Goal: Task Accomplishment & Management: Use online tool/utility

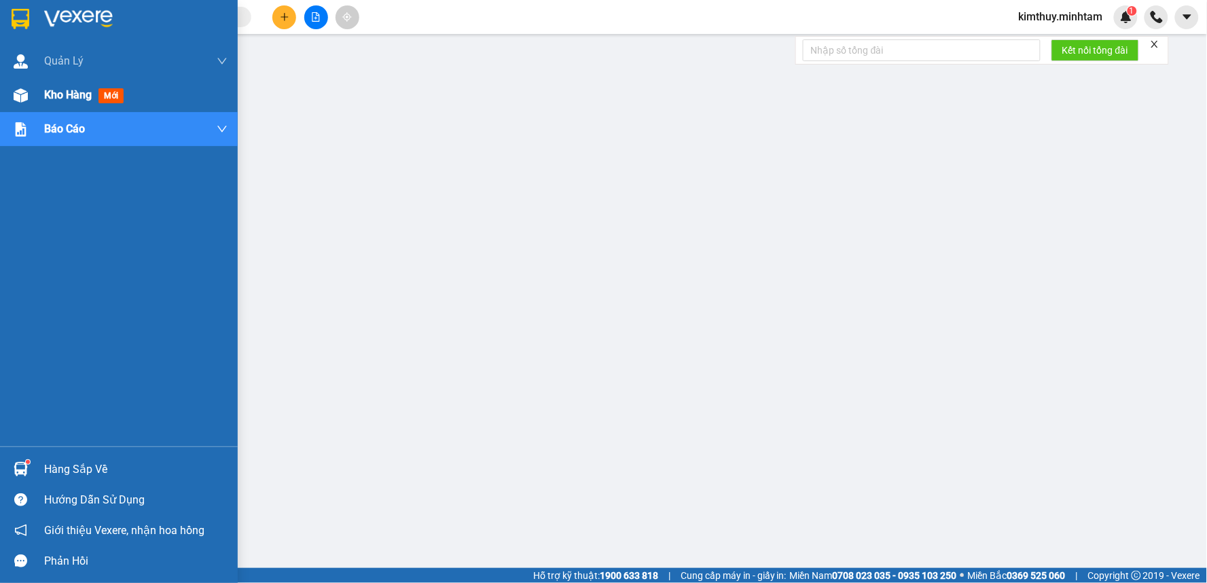
click at [71, 99] on span "Kho hàng" at bounding box center [68, 94] width 48 height 13
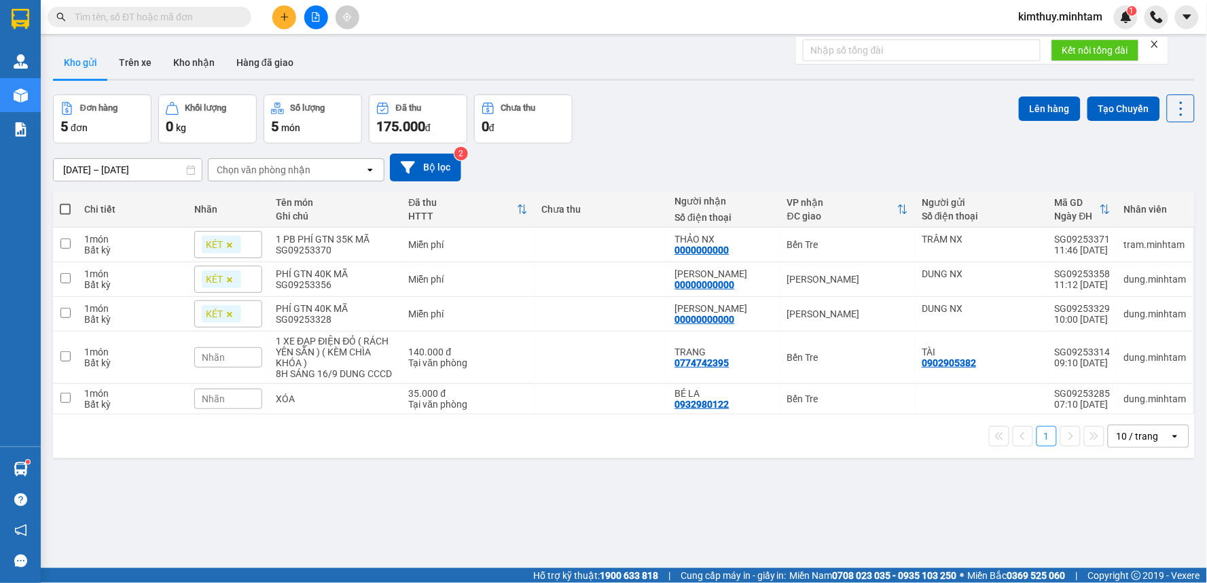
click at [185, 20] on input "text" at bounding box center [155, 17] width 160 height 15
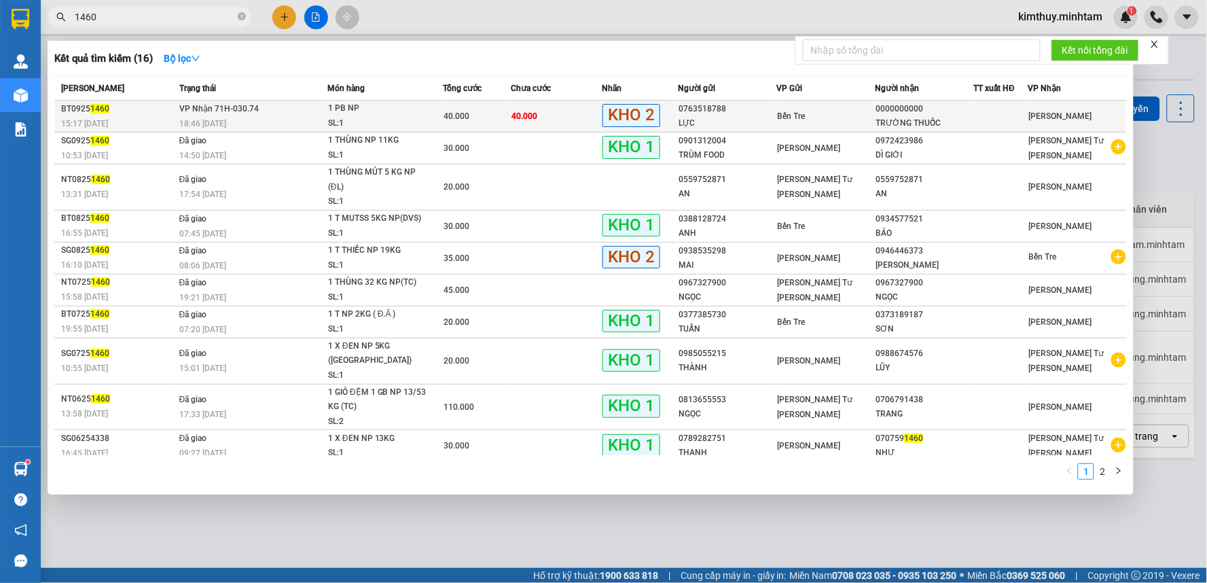
type input "1460"
click at [182, 112] on span "[PERSON_NAME] 71H-030.74" at bounding box center [218, 109] width 79 height 10
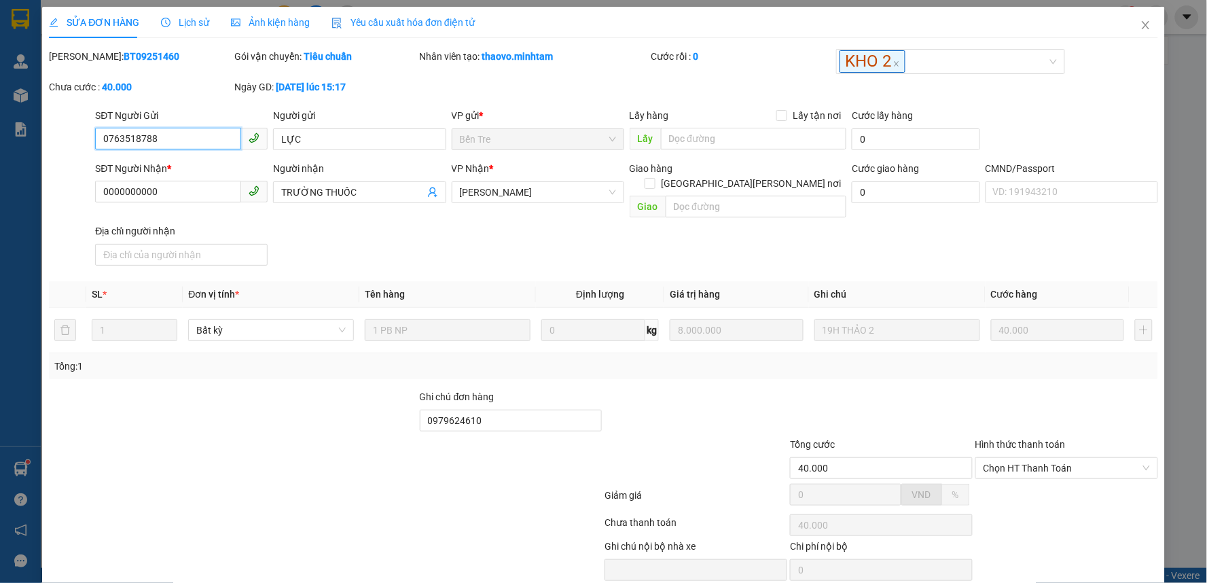
type input "0763518788"
type input "LỰC"
type input "0000000000"
type input "TRƯỜNG THUỐC"
type input "0979624610"
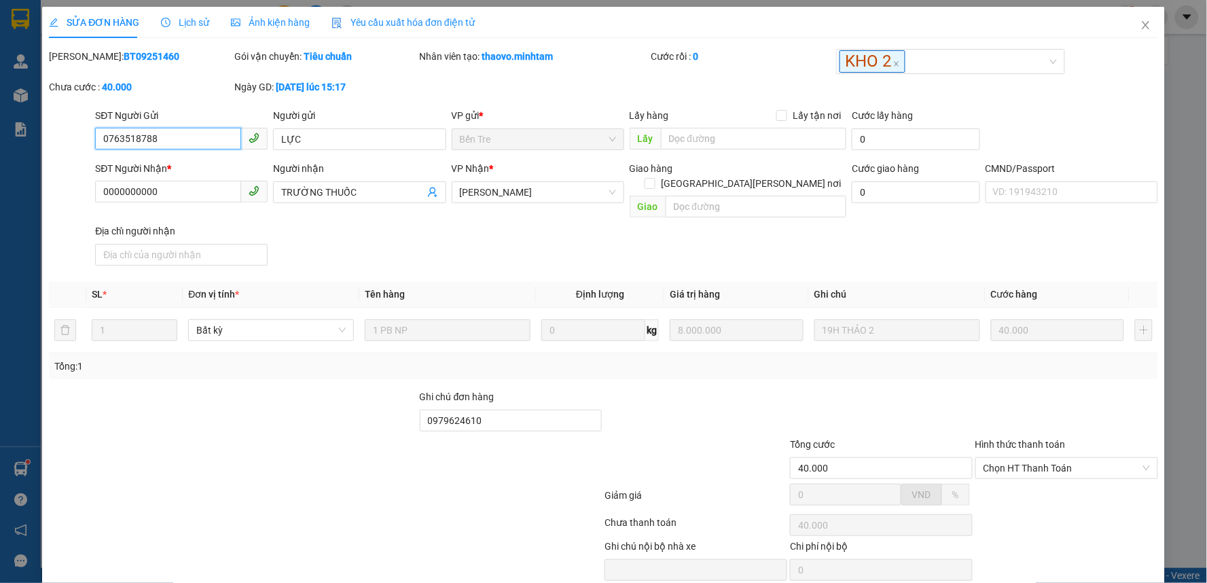
type input "40.000"
click at [1132, 31] on span "Close" at bounding box center [1146, 26] width 38 height 38
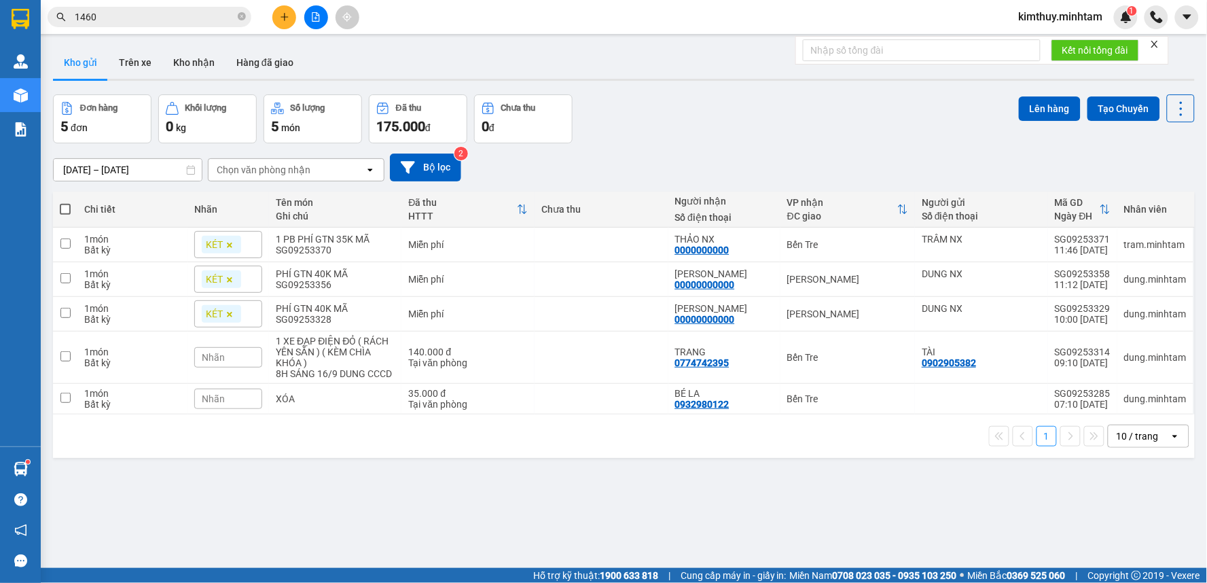
click at [147, 1] on div "Kết quả [PERSON_NAME] ( 16 ) Bộ lọc Mã ĐH Trạng thái Món hàng Tổng [PERSON_NAME…" at bounding box center [603, 17] width 1207 height 34
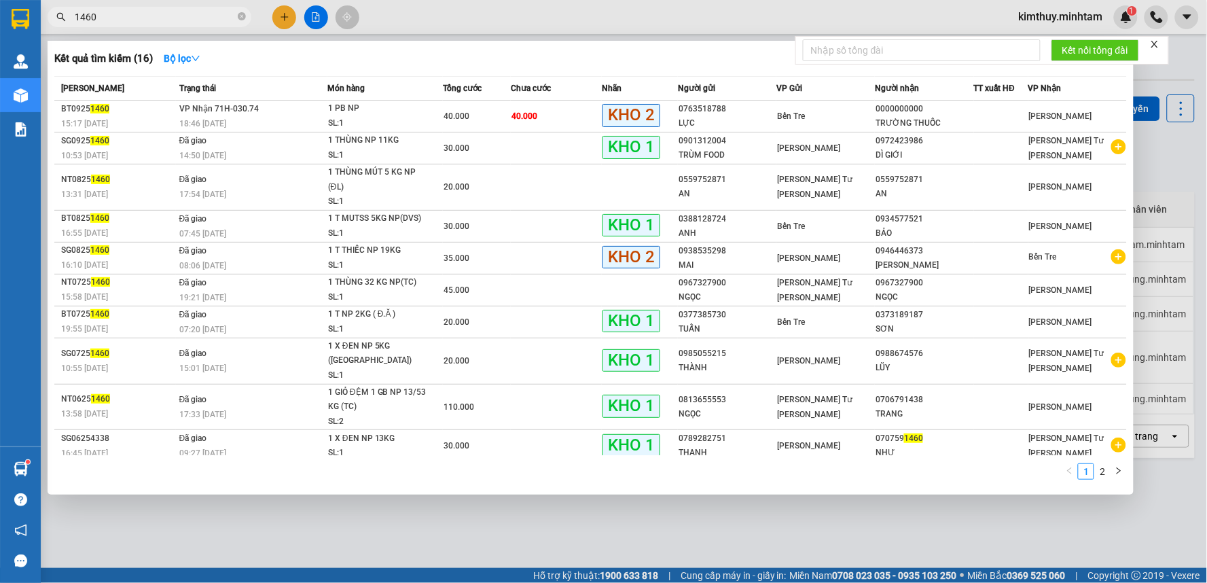
click at [95, 18] on input "1460" at bounding box center [155, 17] width 160 height 15
click at [539, 531] on div at bounding box center [603, 291] width 1207 height 583
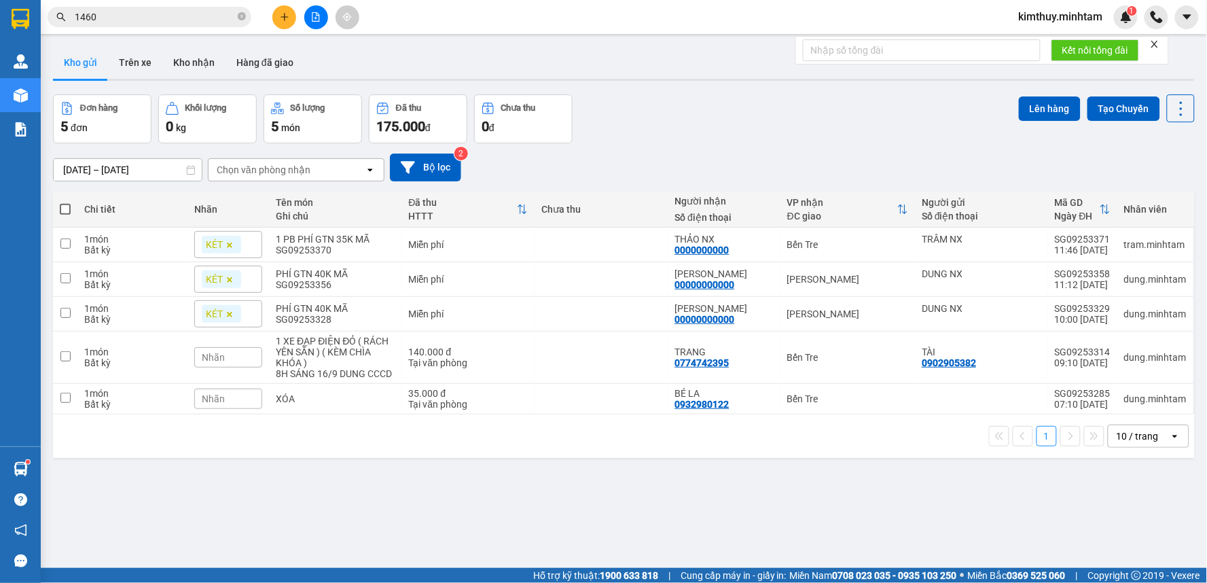
click at [120, 16] on input "1460" at bounding box center [155, 17] width 160 height 15
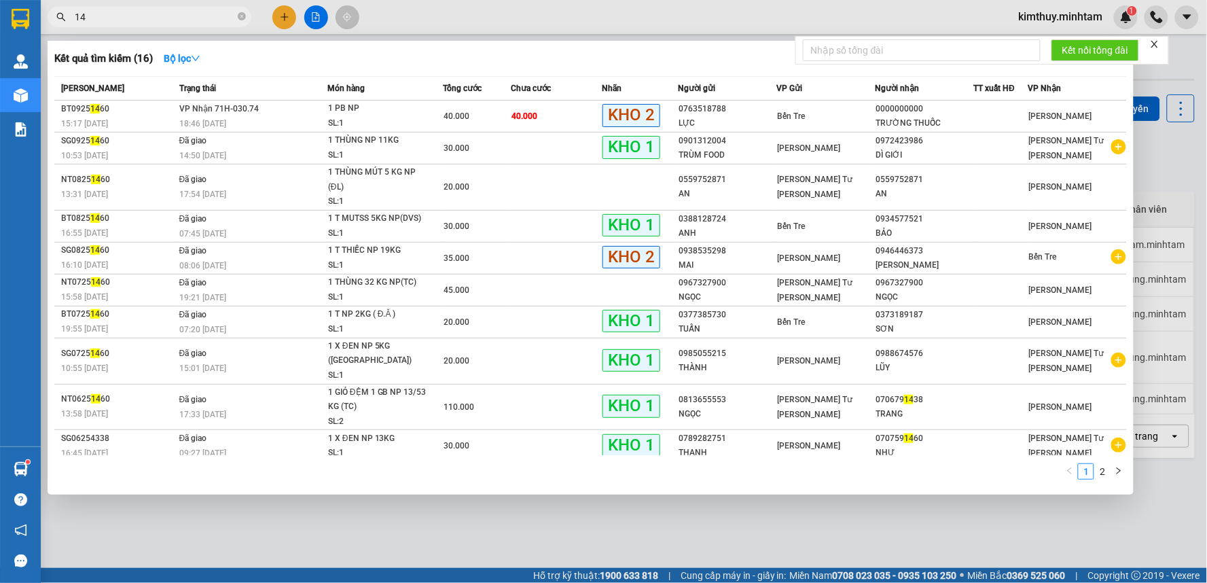
type input "1"
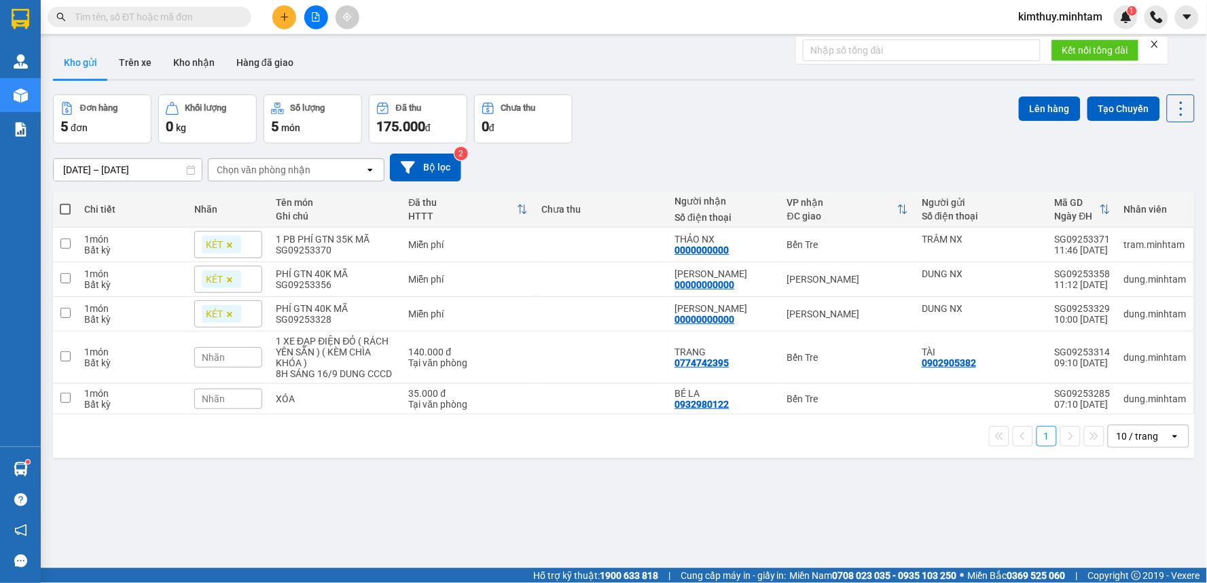
click at [1035, 20] on span "kimthuy.minhtam" at bounding box center [1061, 16] width 106 height 17
click at [1040, 45] on span "Đăng xuất" at bounding box center [1067, 42] width 79 height 15
